Goal: Information Seeking & Learning: Learn about a topic

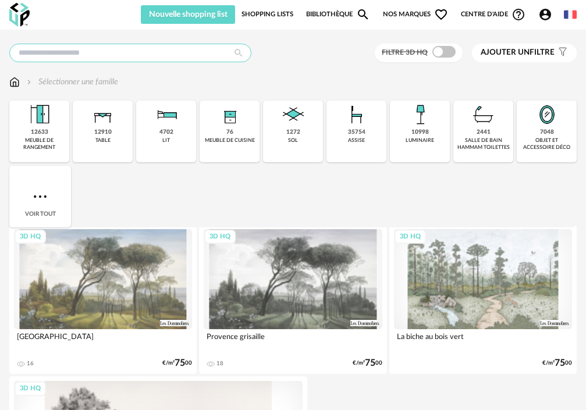
click at [172, 49] on input "text" at bounding box center [130, 53] width 242 height 19
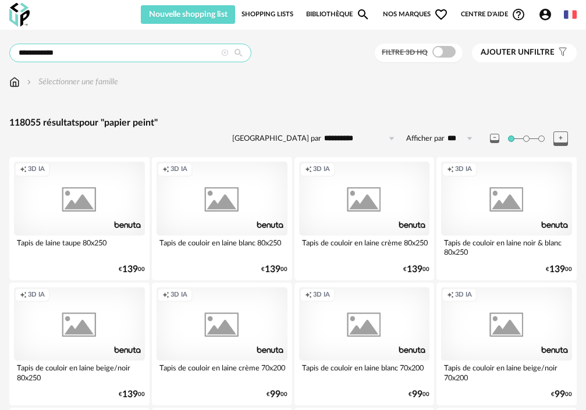
type input "**********"
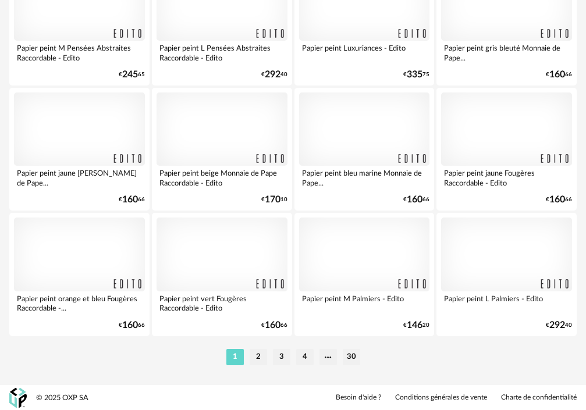
scroll to position [2952, 0]
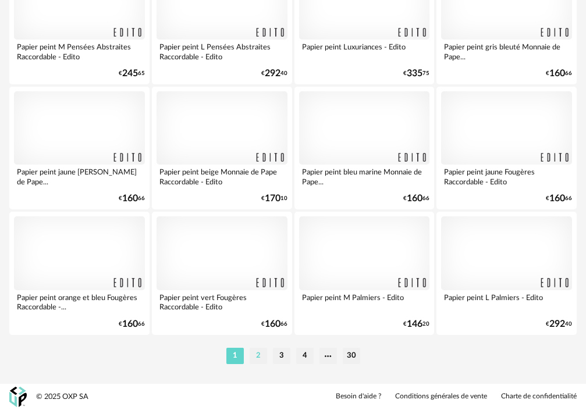
click at [258, 358] on li "2" at bounding box center [257, 356] width 17 height 16
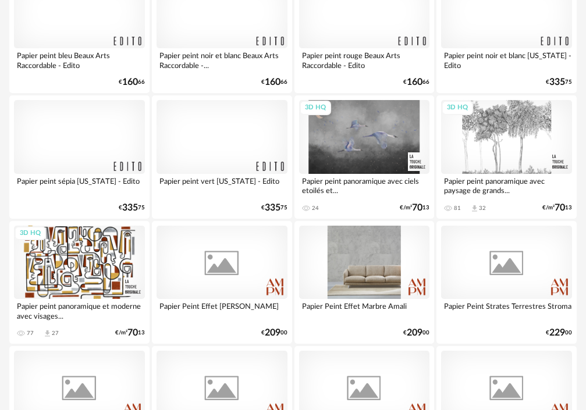
scroll to position [349, 0]
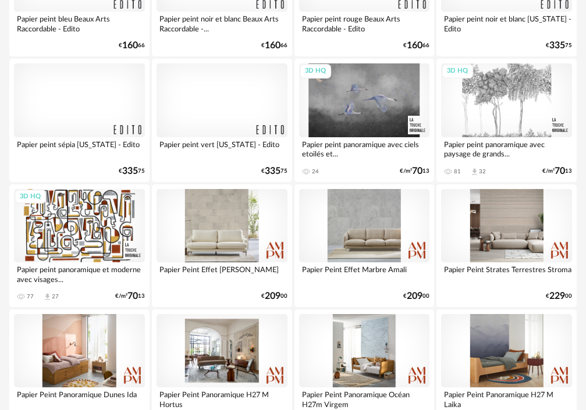
click at [218, 92] on div at bounding box center [221, 99] width 131 height 73
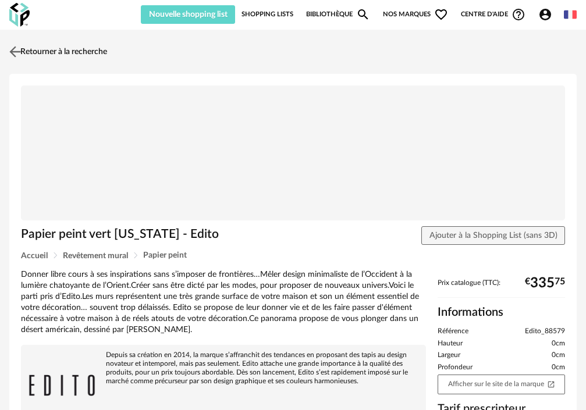
click at [17, 51] on img at bounding box center [15, 51] width 17 height 17
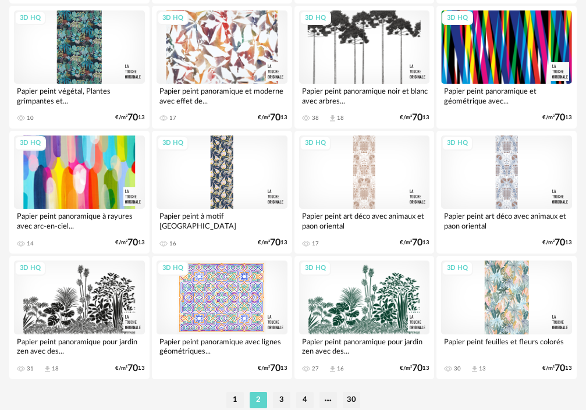
scroll to position [2952, 0]
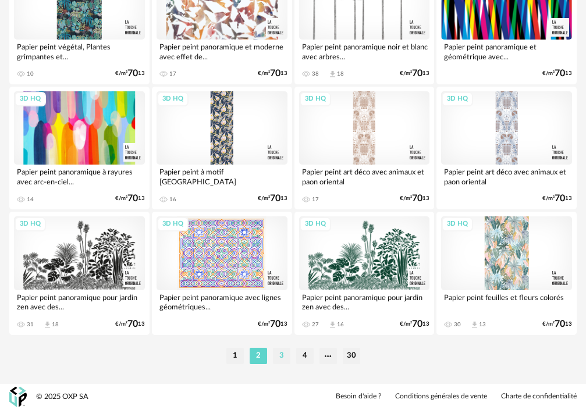
click at [284, 356] on li "3" at bounding box center [281, 356] width 17 height 16
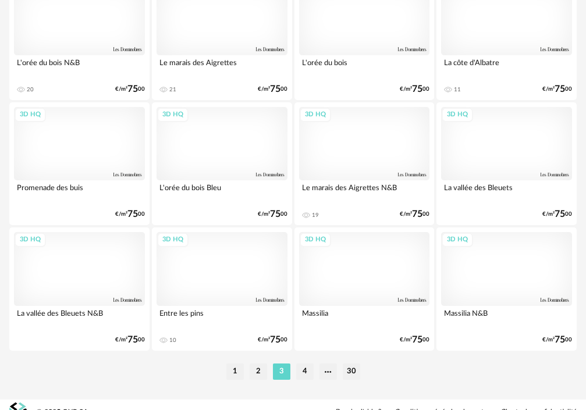
scroll to position [2952, 0]
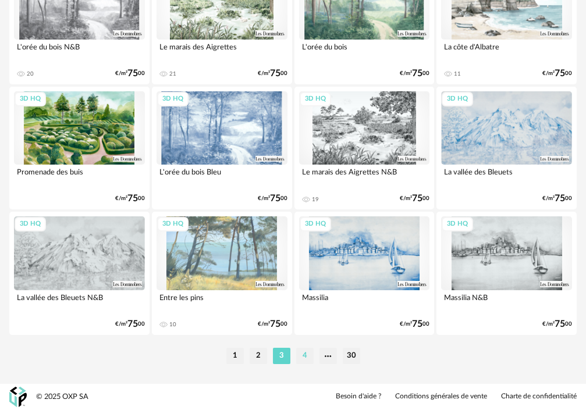
click at [307, 354] on li "4" at bounding box center [304, 356] width 17 height 16
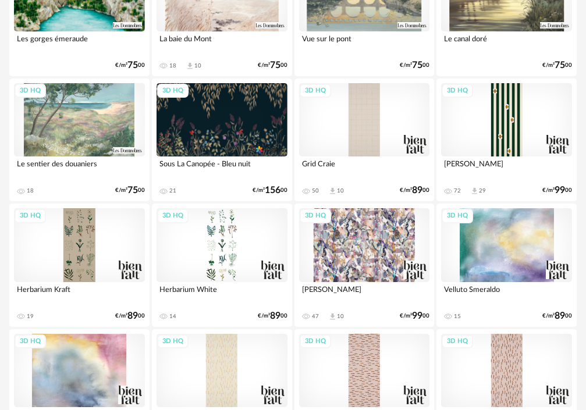
scroll to position [233, 0]
